Goal: Transaction & Acquisition: Purchase product/service

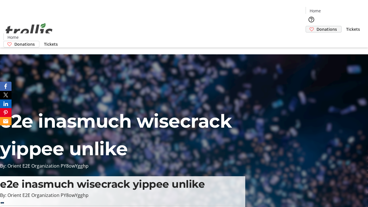
click at [317, 26] on span "Donations" at bounding box center [327, 29] width 20 height 6
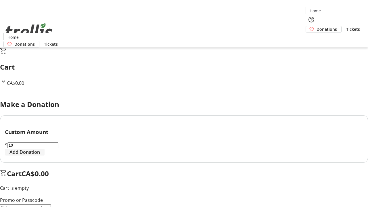
click at [40, 156] on span "Add Donation" at bounding box center [24, 152] width 30 height 7
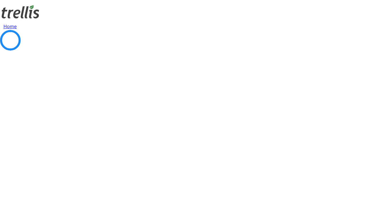
select select "CA"
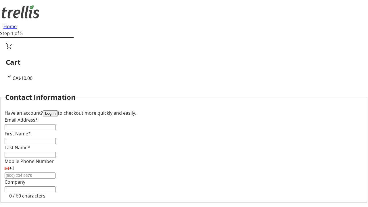
click at [58, 110] on button "Log in" at bounding box center [50, 113] width 15 height 6
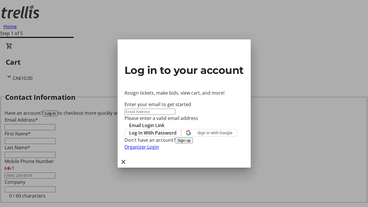
click at [193, 144] on button "Sign up" at bounding box center [184, 140] width 18 height 6
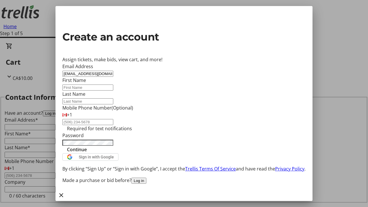
type input "[EMAIL_ADDRESS][DOMAIN_NAME]"
type input "Jack"
type input "[PERSON_NAME]"
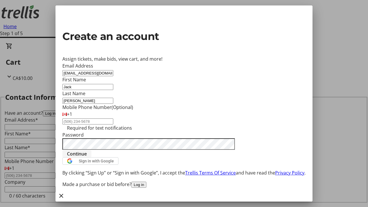
click at [87, 157] on span "Continue" at bounding box center [77, 153] width 20 height 7
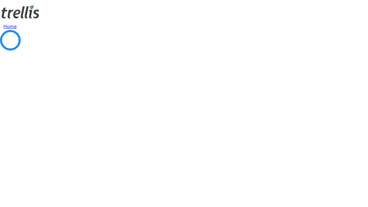
select select "CA"
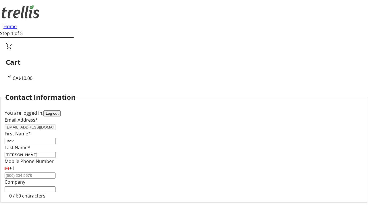
select select "CA"
select select "BC"
type input "Kelowna"
type input "V1Y 0C2"
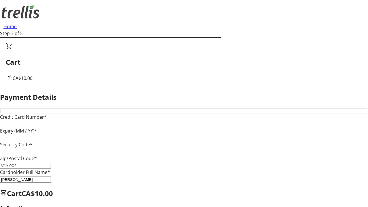
type input "V1Y 0C2"
